Goal: Find specific page/section: Find specific page/section

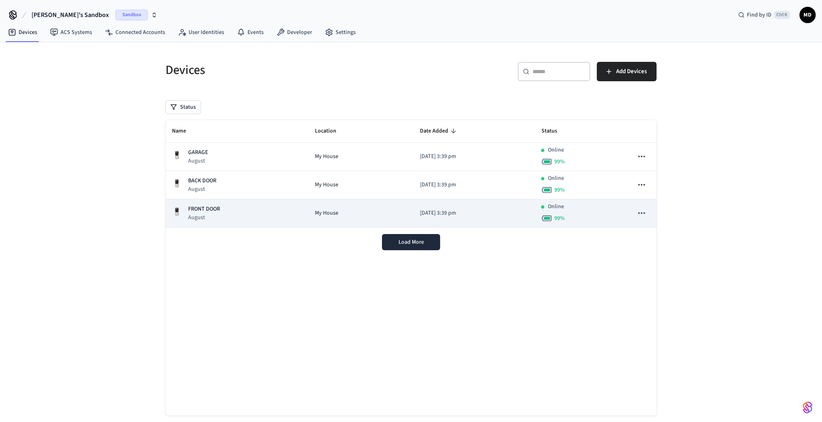
click at [550, 207] on div "Online" at bounding box center [552, 206] width 23 height 8
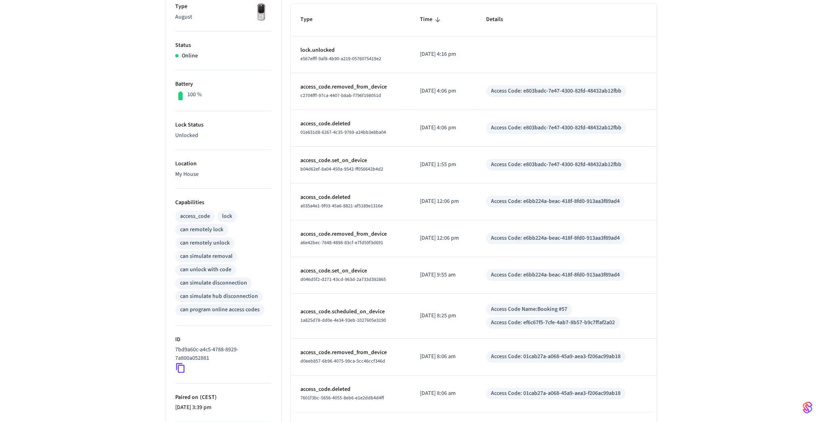
scroll to position [206, 0]
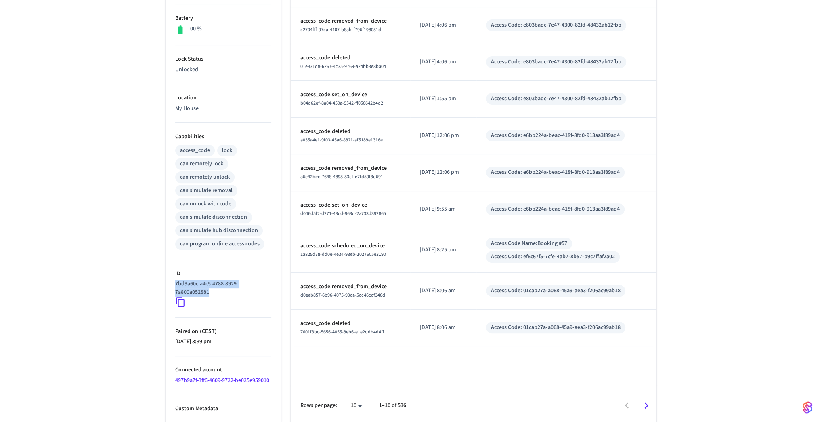
drag, startPoint x: 217, startPoint y: 291, endPoint x: 169, endPoint y: 277, distance: 50.5
click at [169, 277] on ul "Type August Status Online Battery 100 % Lock Status Unlocked Location My House …" at bounding box center [223, 175] width 115 height 497
copy p "7bd9a60c-a4c5-4788-8929-7a800a052881"
